Goal: Task Accomplishment & Management: Complete application form

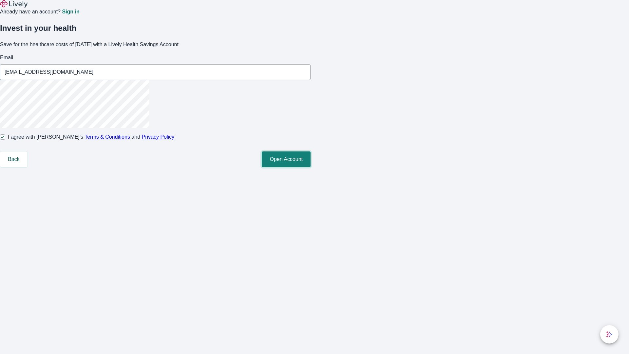
click at [311, 167] on button "Open Account" at bounding box center [286, 159] width 49 height 16
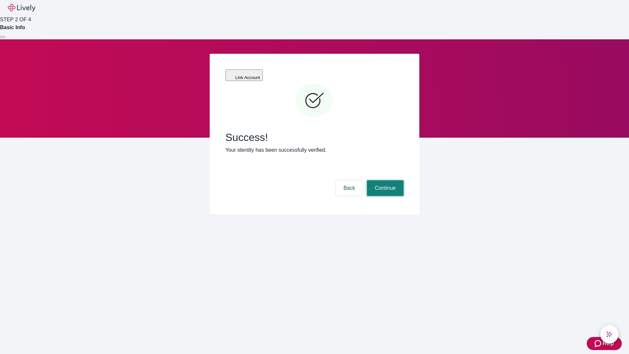
click at [384, 180] on button "Continue" at bounding box center [385, 188] width 37 height 16
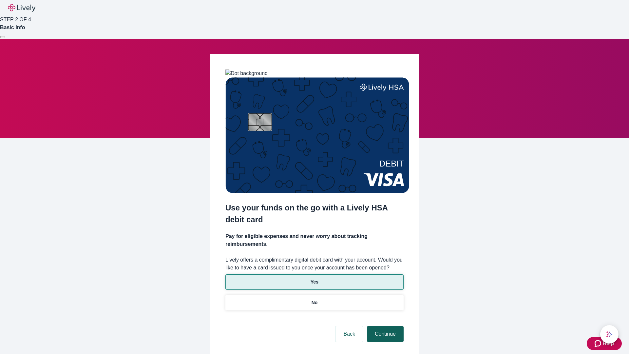
click at [314, 279] on p "Yes" at bounding box center [315, 282] width 8 height 7
click at [384, 326] on button "Continue" at bounding box center [385, 334] width 37 height 16
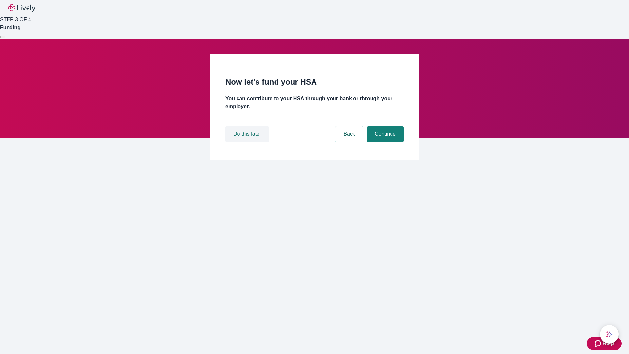
click at [248, 142] on button "Do this later" at bounding box center [247, 134] width 44 height 16
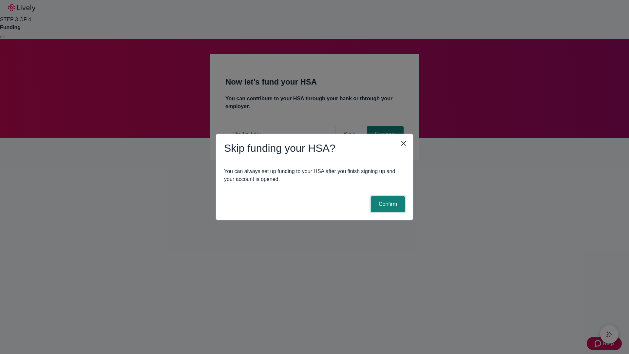
click at [387, 204] on button "Confirm" at bounding box center [388, 204] width 34 height 16
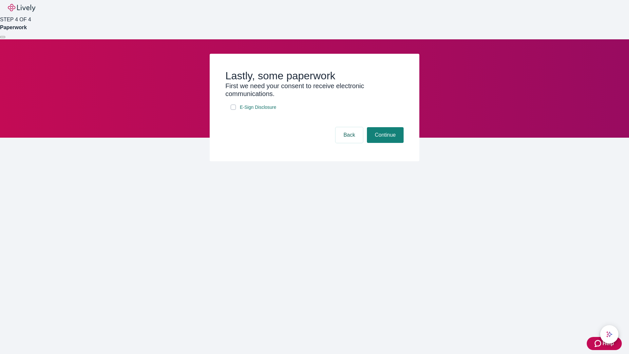
click at [233, 110] on input "E-Sign Disclosure" at bounding box center [233, 107] width 5 height 5
checkbox input "true"
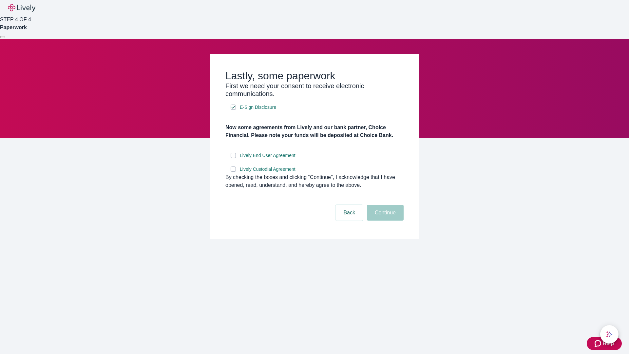
click at [233, 158] on input "Lively End User Agreement" at bounding box center [233, 155] width 5 height 5
checkbox input "true"
click at [233, 172] on input "Lively Custodial Agreement" at bounding box center [233, 168] width 5 height 5
checkbox input "true"
click at [384, 221] on button "Continue" at bounding box center [385, 213] width 37 height 16
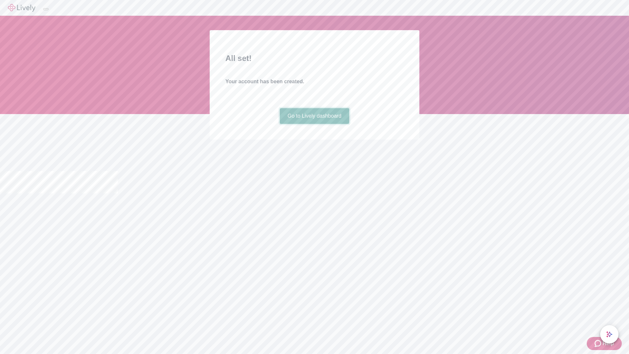
click at [314, 124] on link "Go to Lively dashboard" at bounding box center [315, 116] width 70 height 16
